Goal: Task Accomplishment & Management: Manage account settings

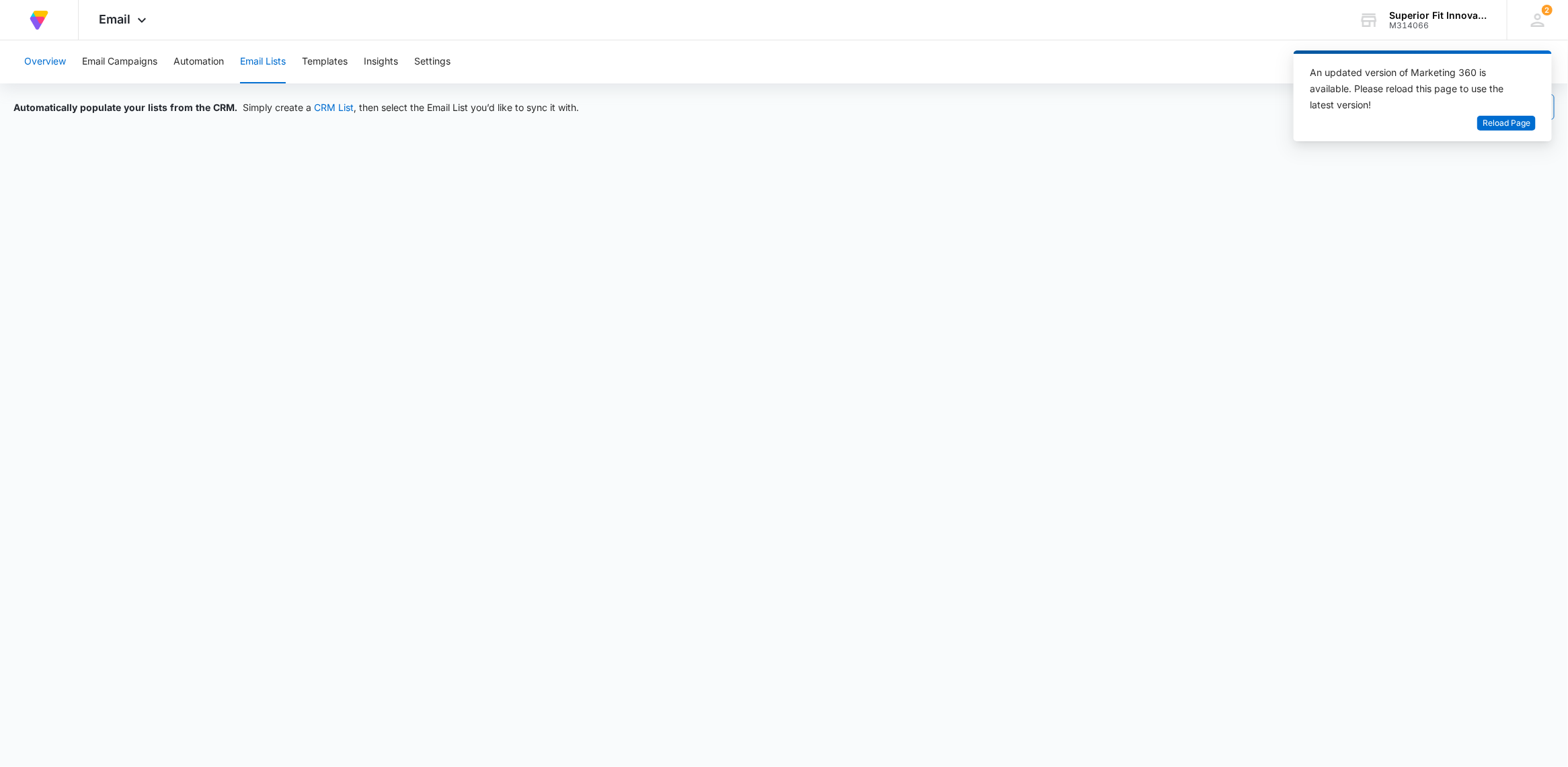
click at [49, 61] on button "Overview" at bounding box center [45, 61] width 42 height 43
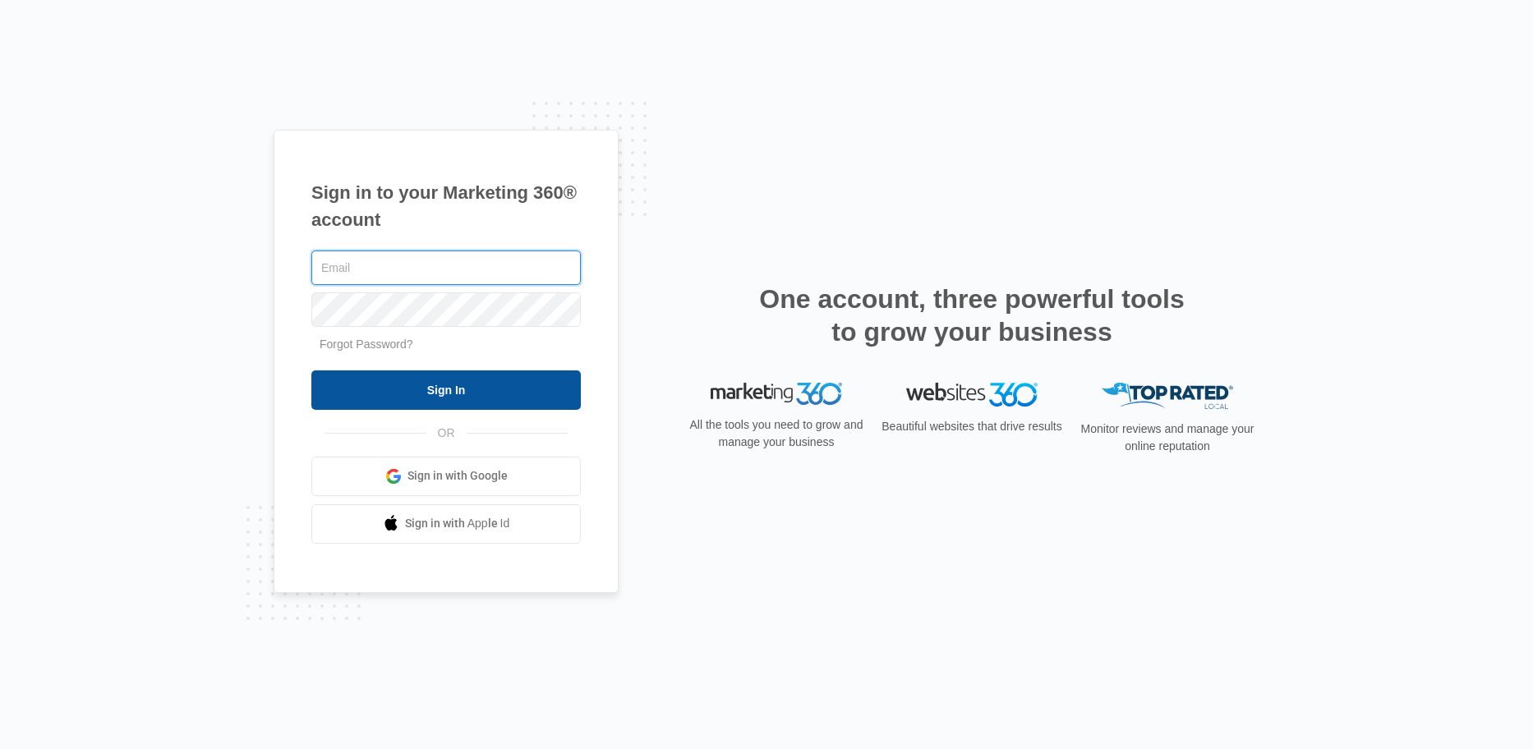
type input "[EMAIL_ADDRESS][DOMAIN_NAME]"
click at [445, 394] on input "Sign In" at bounding box center [446, 390] width 270 height 39
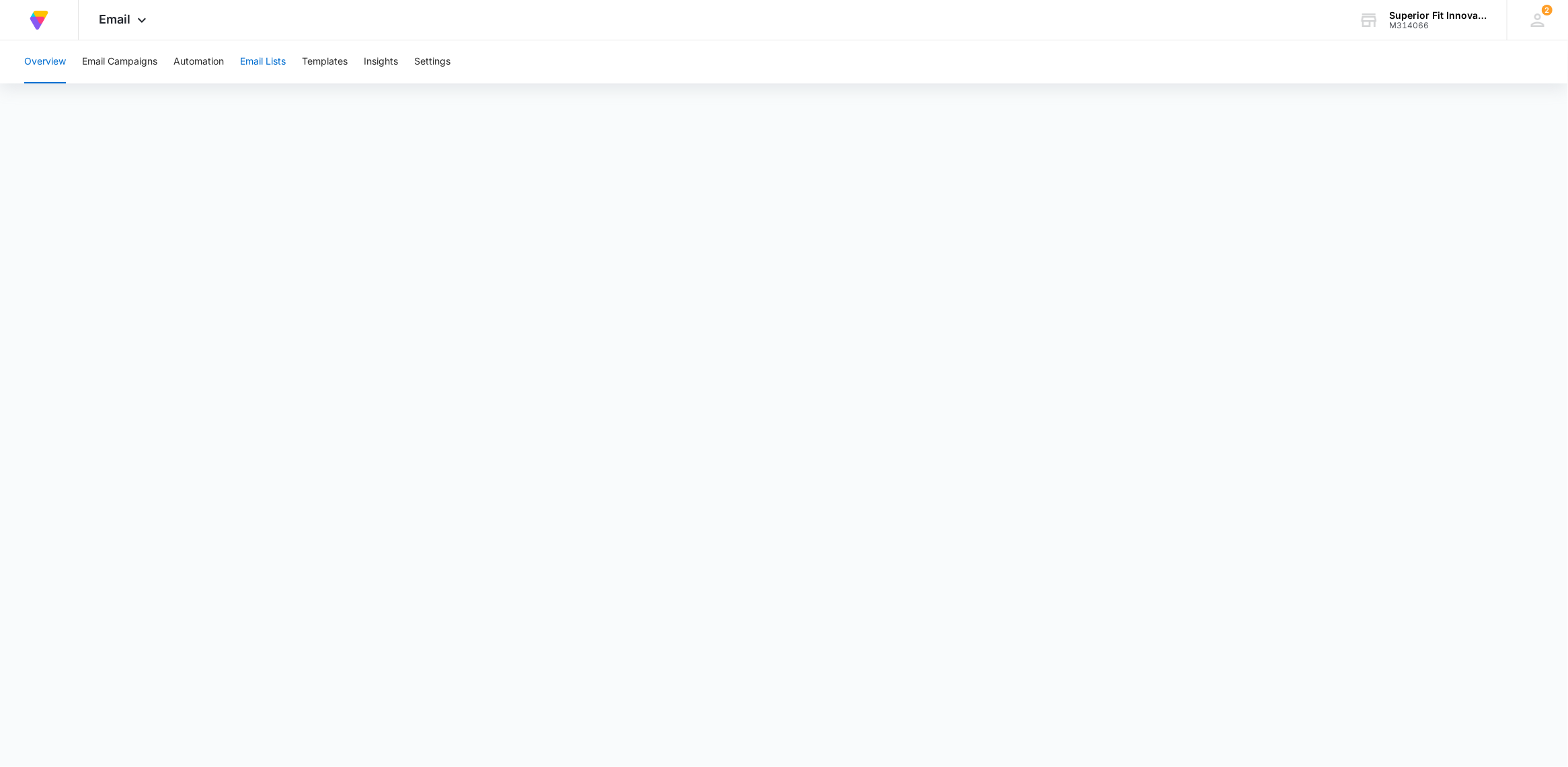
click at [269, 62] on button "Email Lists" at bounding box center [263, 61] width 46 height 43
